Goal: Task Accomplishment & Management: Use online tool/utility

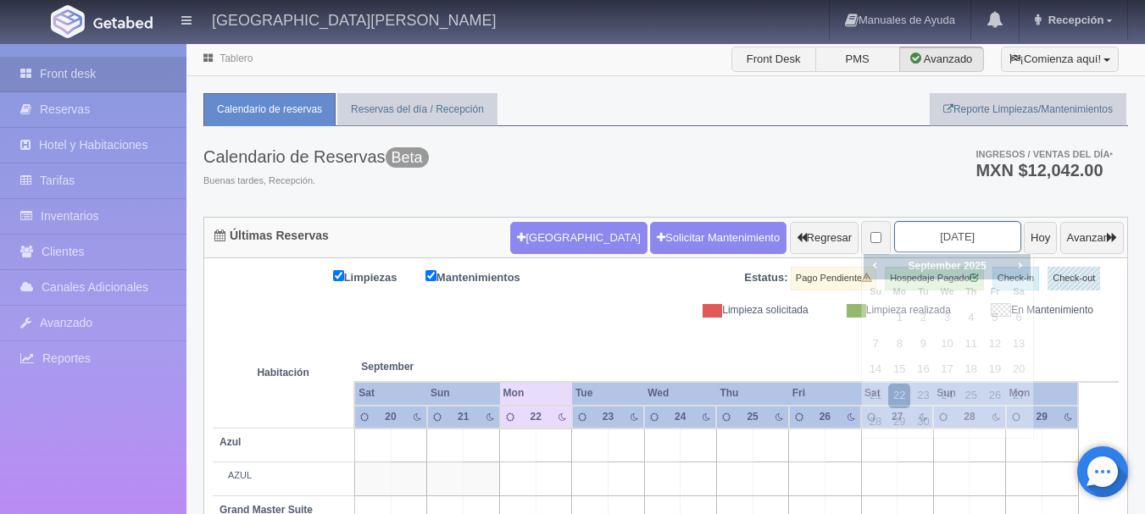
click at [933, 236] on input "[DATE]" at bounding box center [957, 236] width 127 height 31
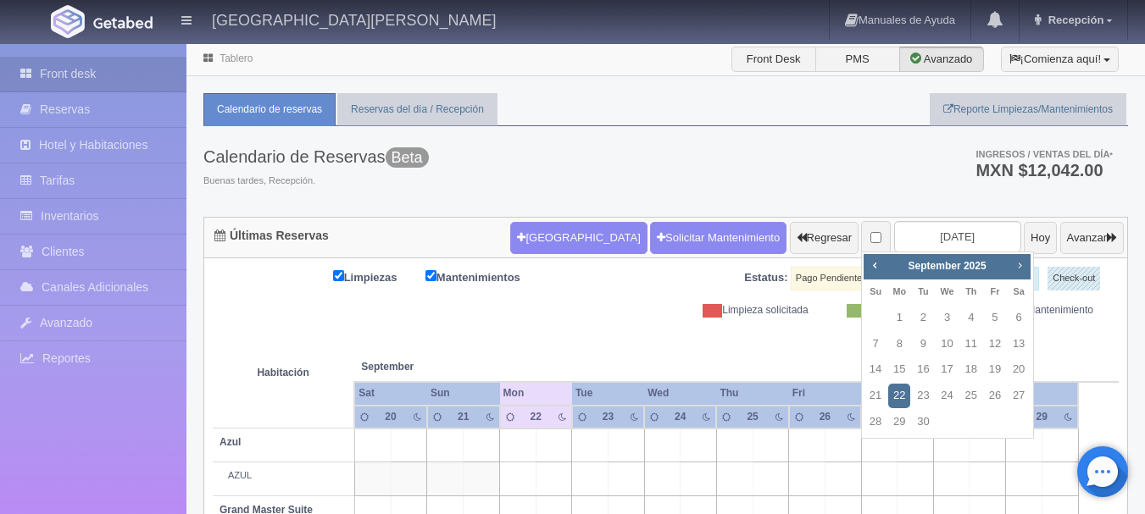
click at [1020, 268] on span "Next" at bounding box center [1020, 265] width 14 height 14
click at [998, 323] on link "3" at bounding box center [995, 318] width 22 height 25
type input "[DATE]"
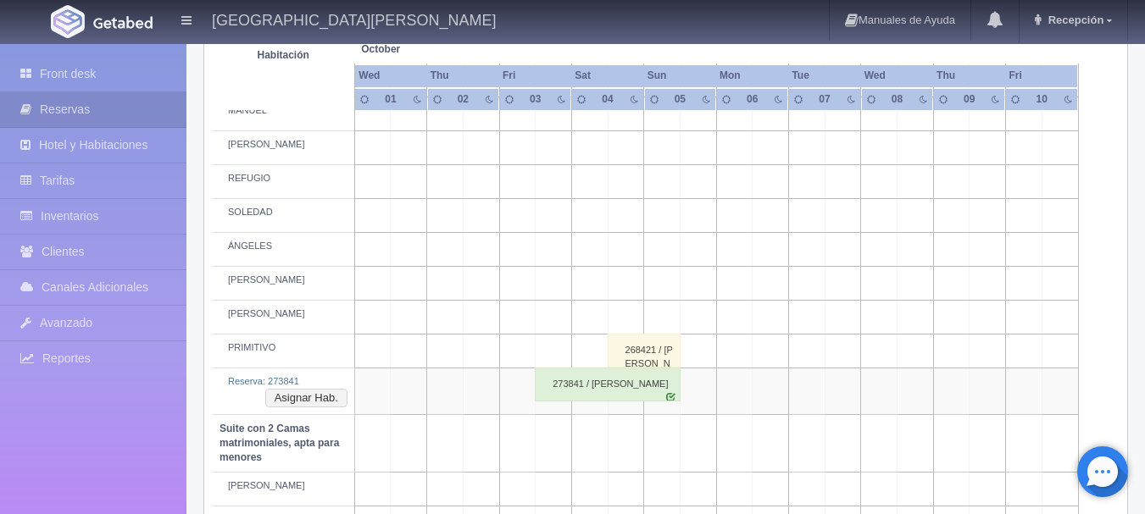
scroll to position [908, 0]
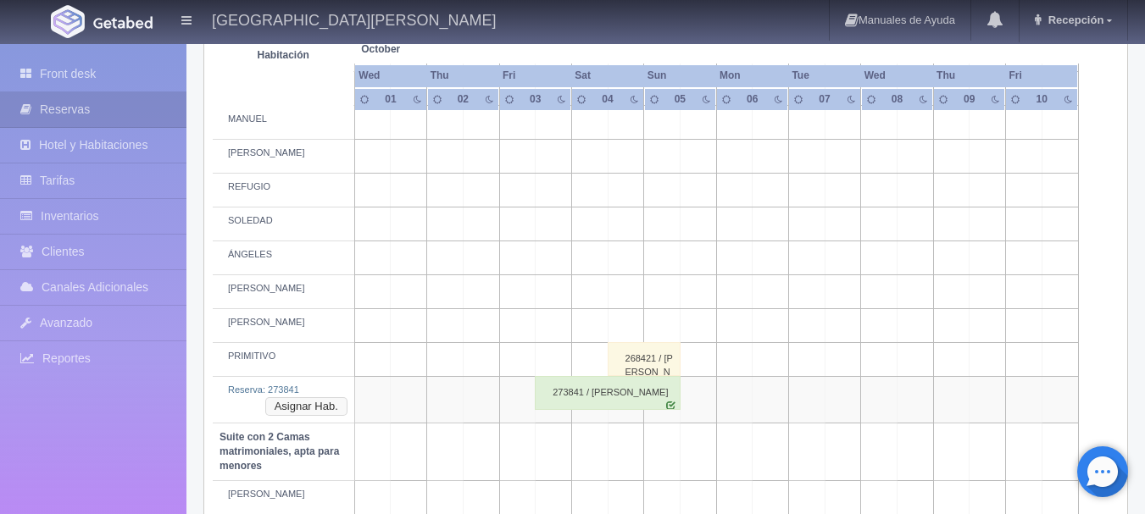
click at [323, 408] on button "Asignar Hab." at bounding box center [306, 406] width 82 height 19
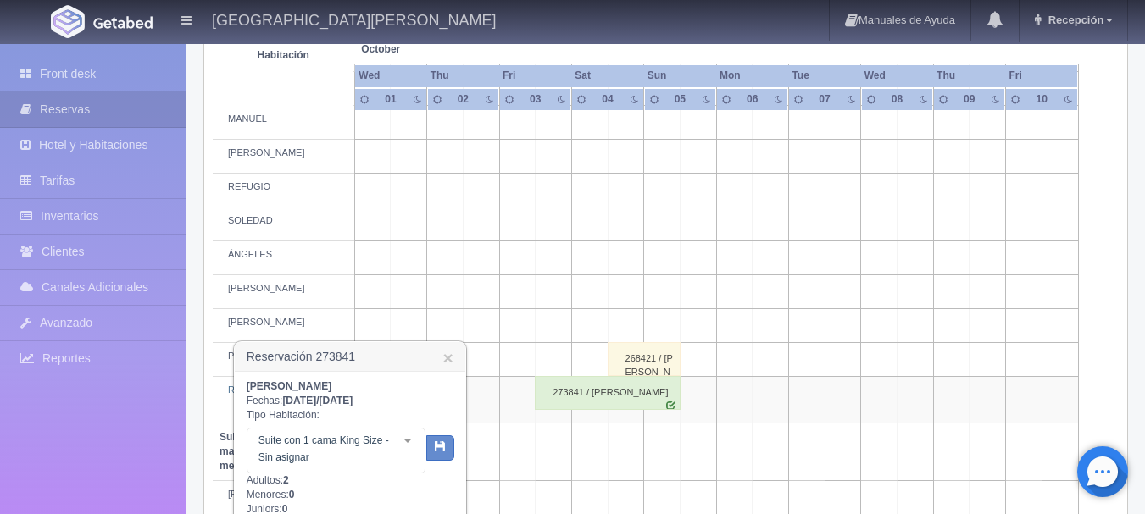
click at [409, 441] on div at bounding box center [408, 441] width 34 height 25
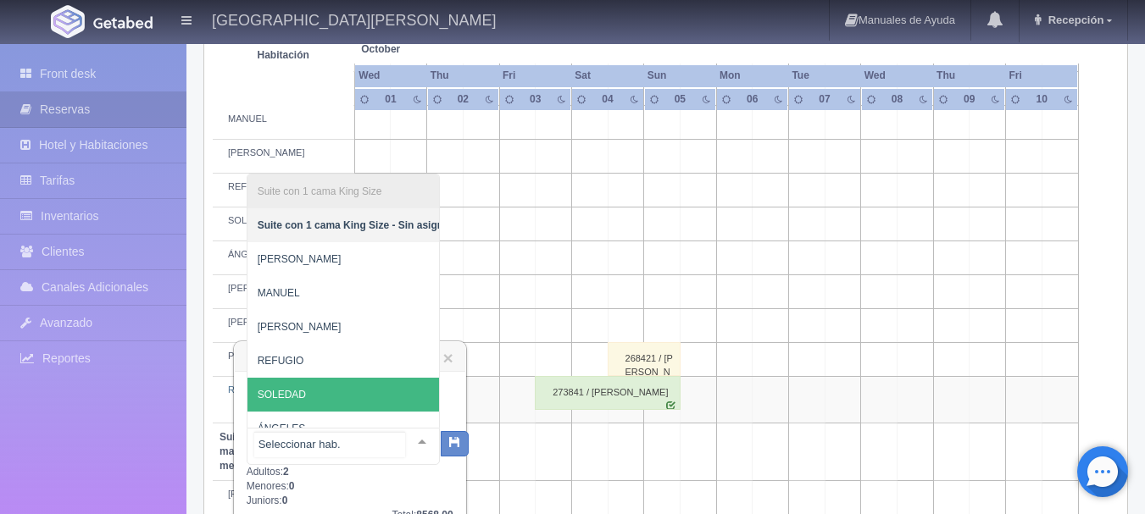
click at [369, 395] on span "SOLEDAD" at bounding box center [355, 395] width 216 height 34
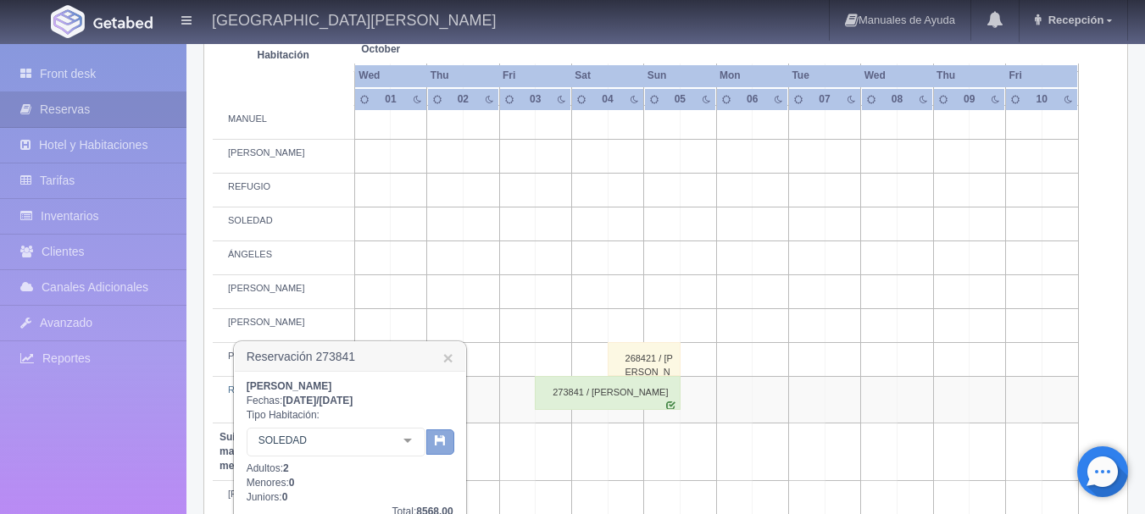
click at [441, 441] on icon "button" at bounding box center [440, 440] width 11 height 11
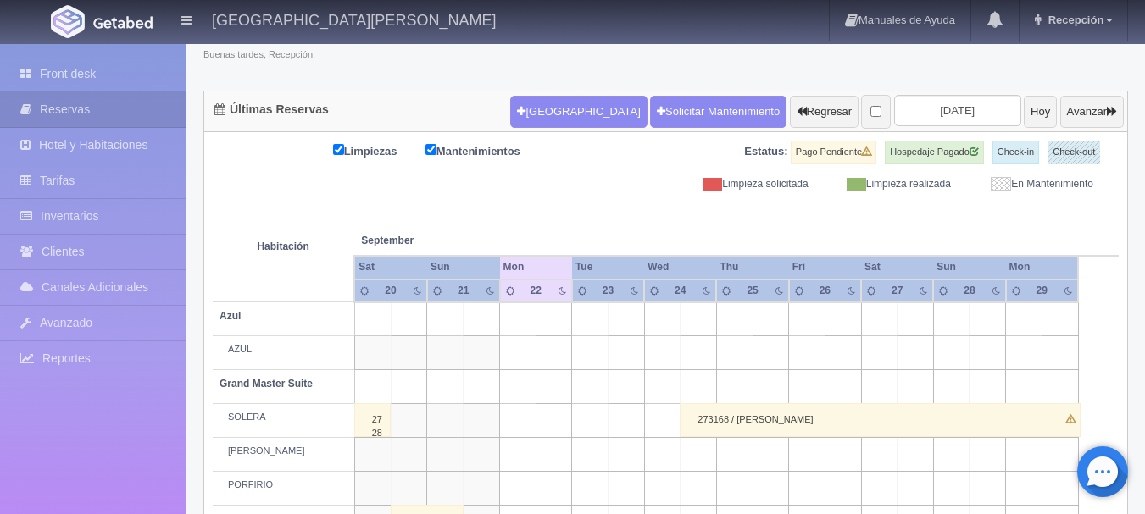
scroll to position [126, 0]
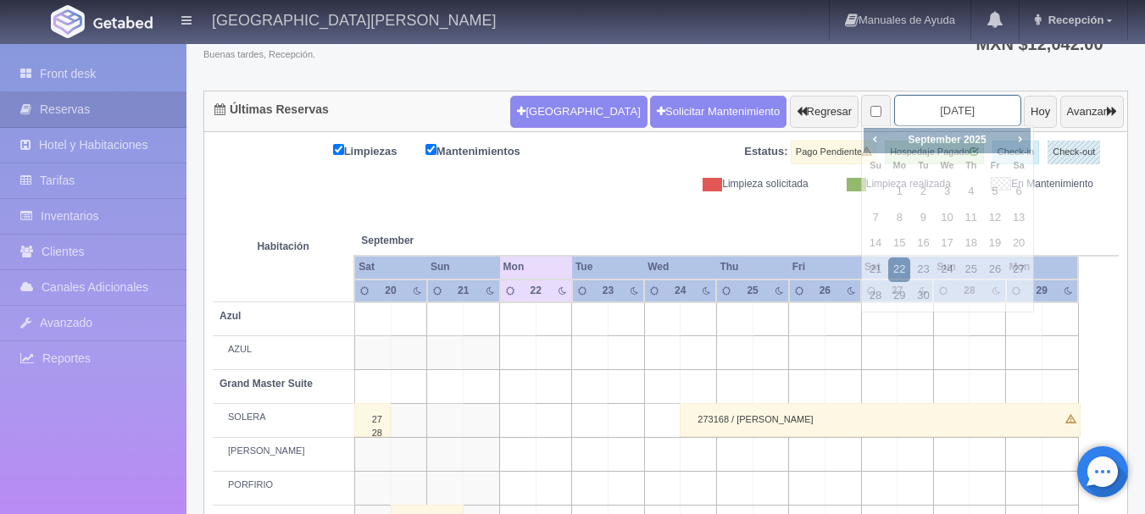
click at [955, 114] on input "[DATE]" at bounding box center [957, 110] width 127 height 31
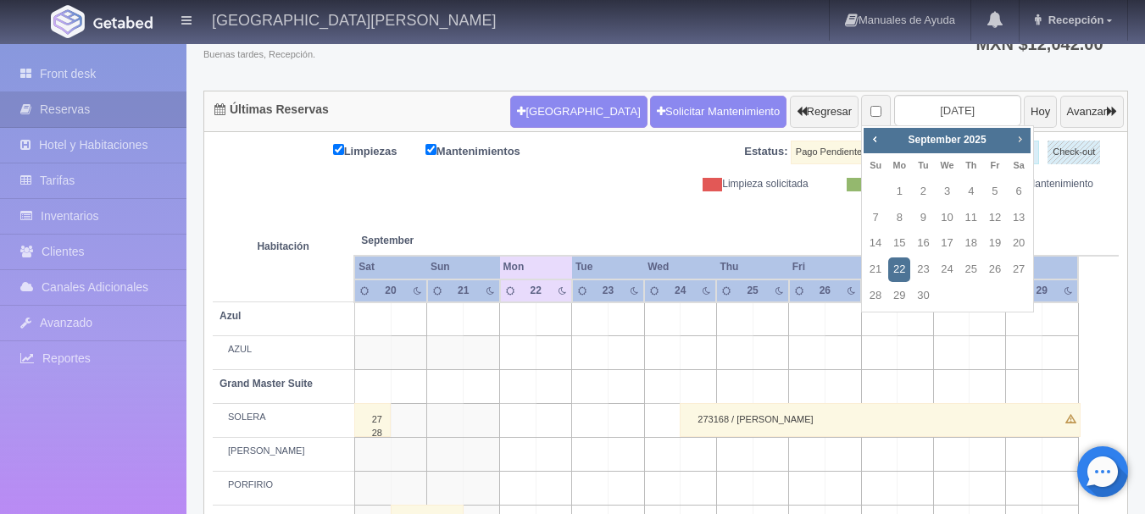
click at [1012, 138] on link "Next" at bounding box center [1020, 139] width 19 height 19
click at [992, 195] on link "3" at bounding box center [995, 192] width 22 height 25
type input "2025-10-03"
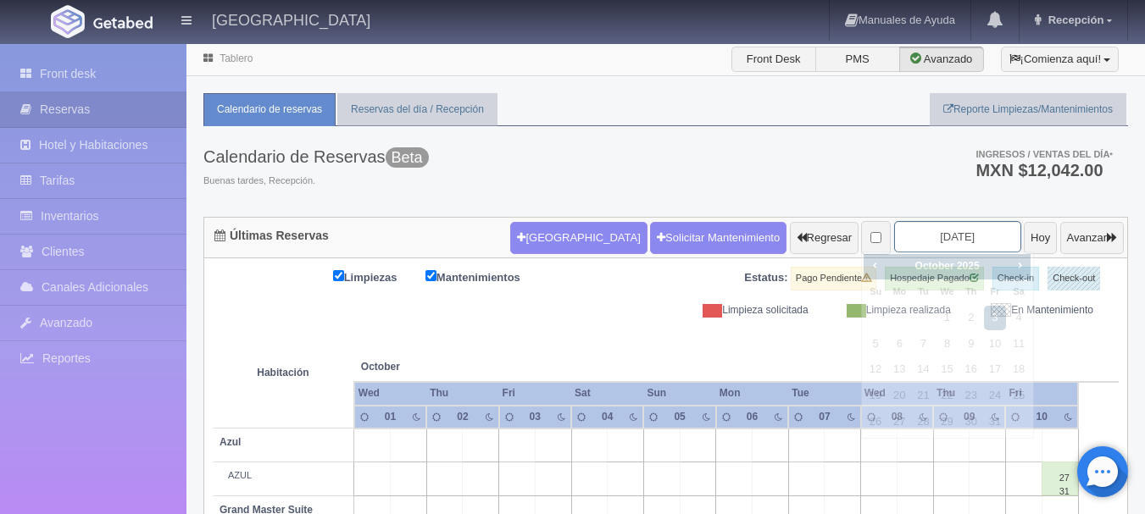
click at [955, 237] on input "[DATE]" at bounding box center [957, 236] width 127 height 31
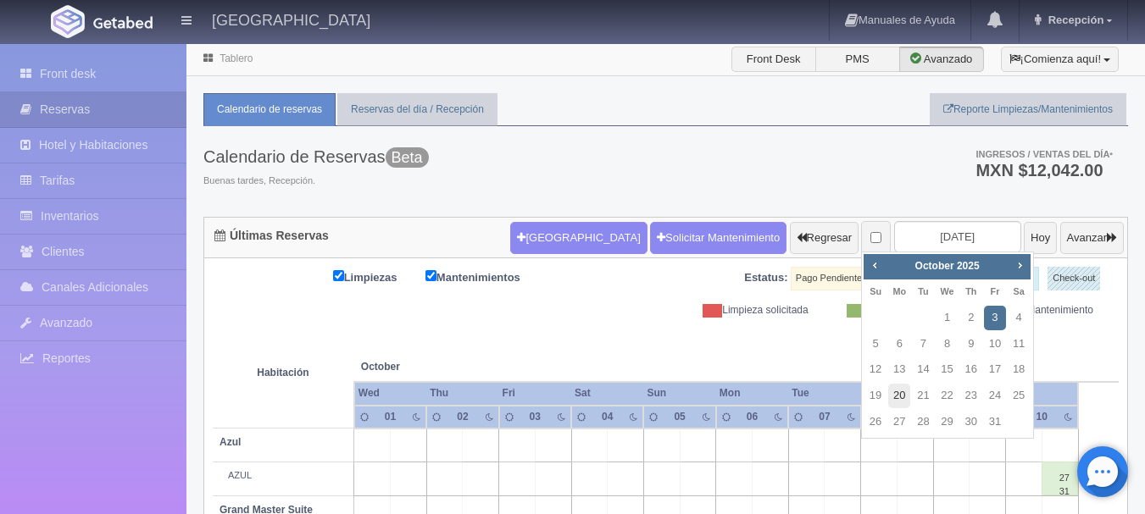
click at [893, 397] on link "20" at bounding box center [899, 396] width 22 height 25
type input "2025-10-20"
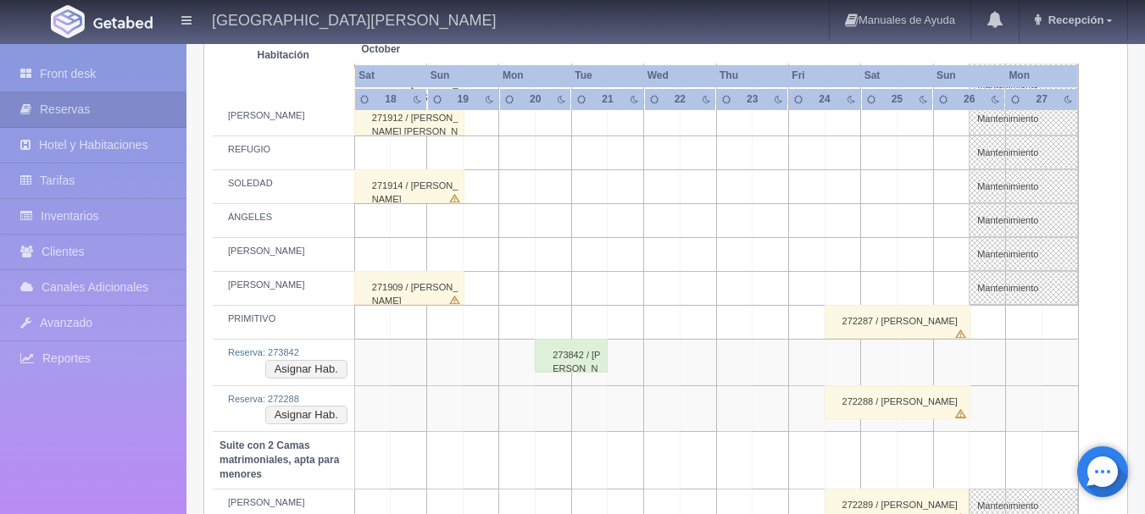
scroll to position [963, 0]
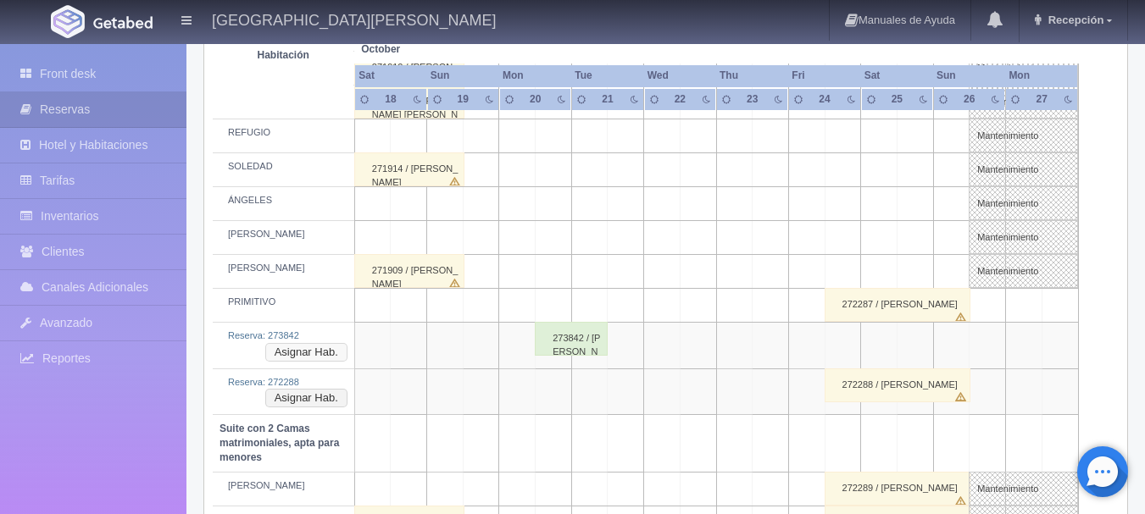
click at [323, 353] on button "Asignar Hab." at bounding box center [306, 352] width 82 height 19
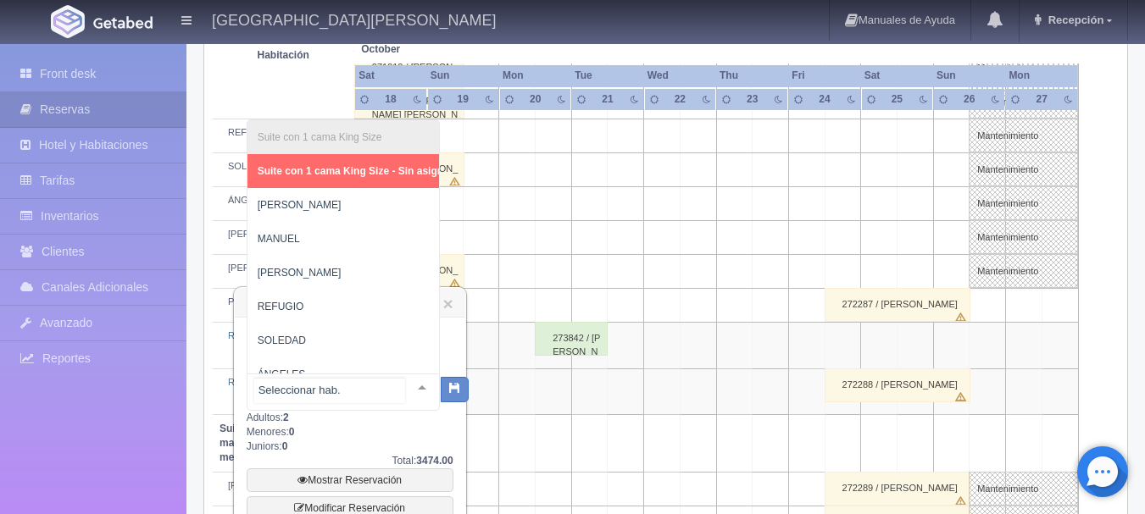
click at [405, 383] on div "Suite con 1 cama King Size Suite con 1 cama King Size - Sin asignar PEDRO MANUE…" at bounding box center [343, 392] width 193 height 37
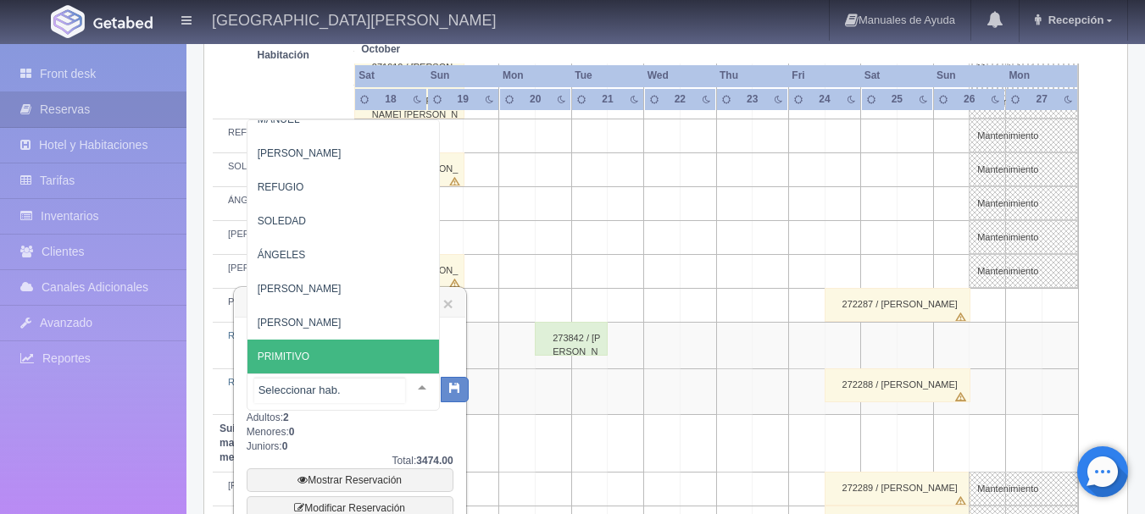
scroll to position [124, 0]
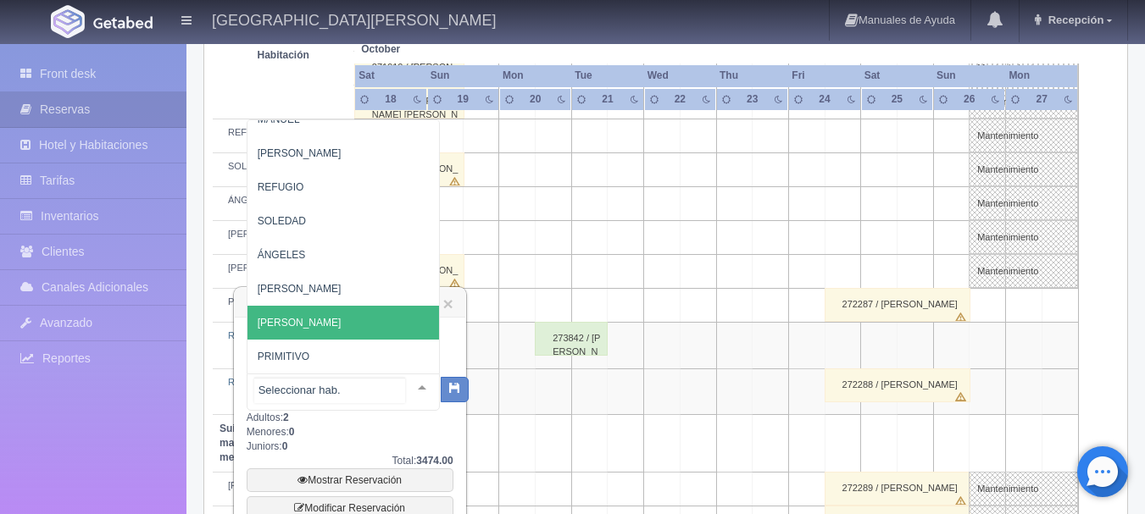
click at [341, 320] on span "[PERSON_NAME]" at bounding box center [355, 323] width 216 height 34
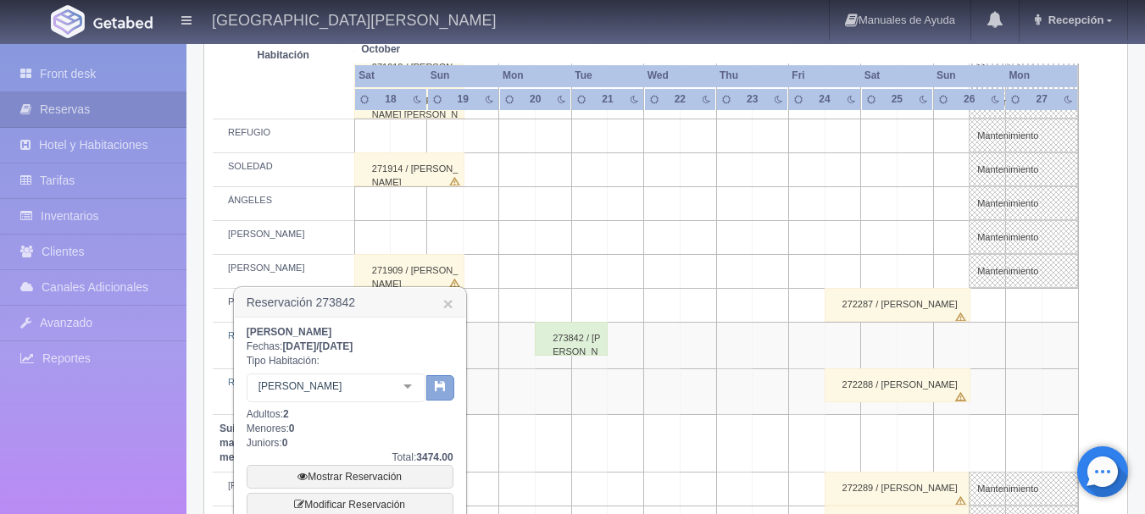
click at [443, 386] on icon "button" at bounding box center [440, 385] width 11 height 11
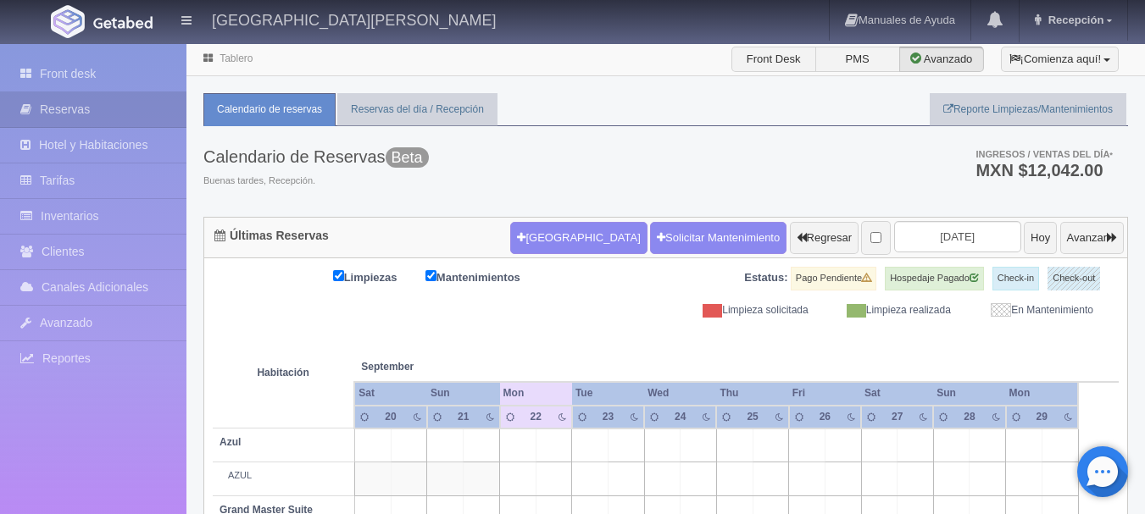
scroll to position [126, 0]
